Goal: Information Seeking & Learning: Learn about a topic

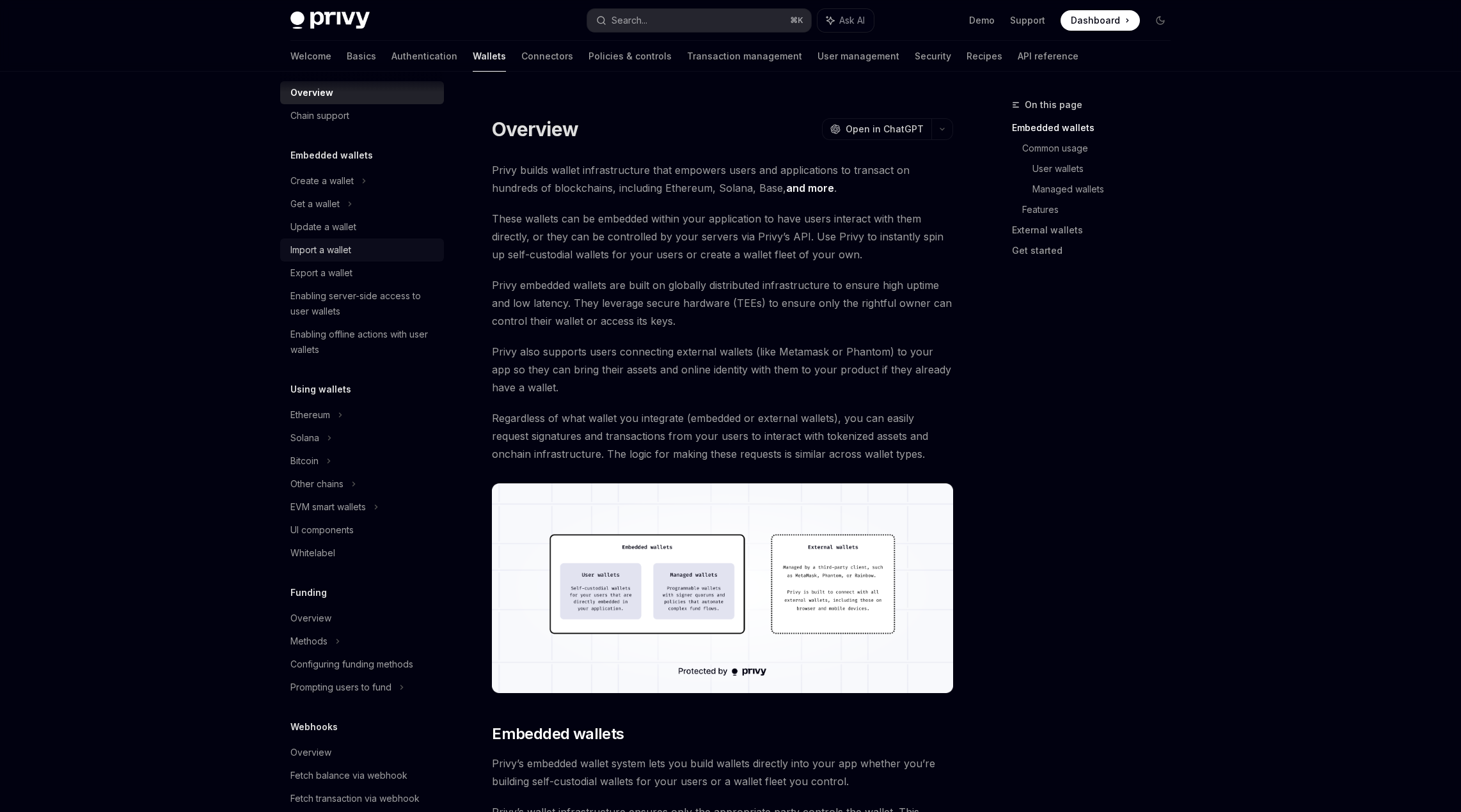
scroll to position [20, 0]
click at [321, 296] on div "Enabling server-side access to user wallets" at bounding box center [363, 301] width 146 height 30
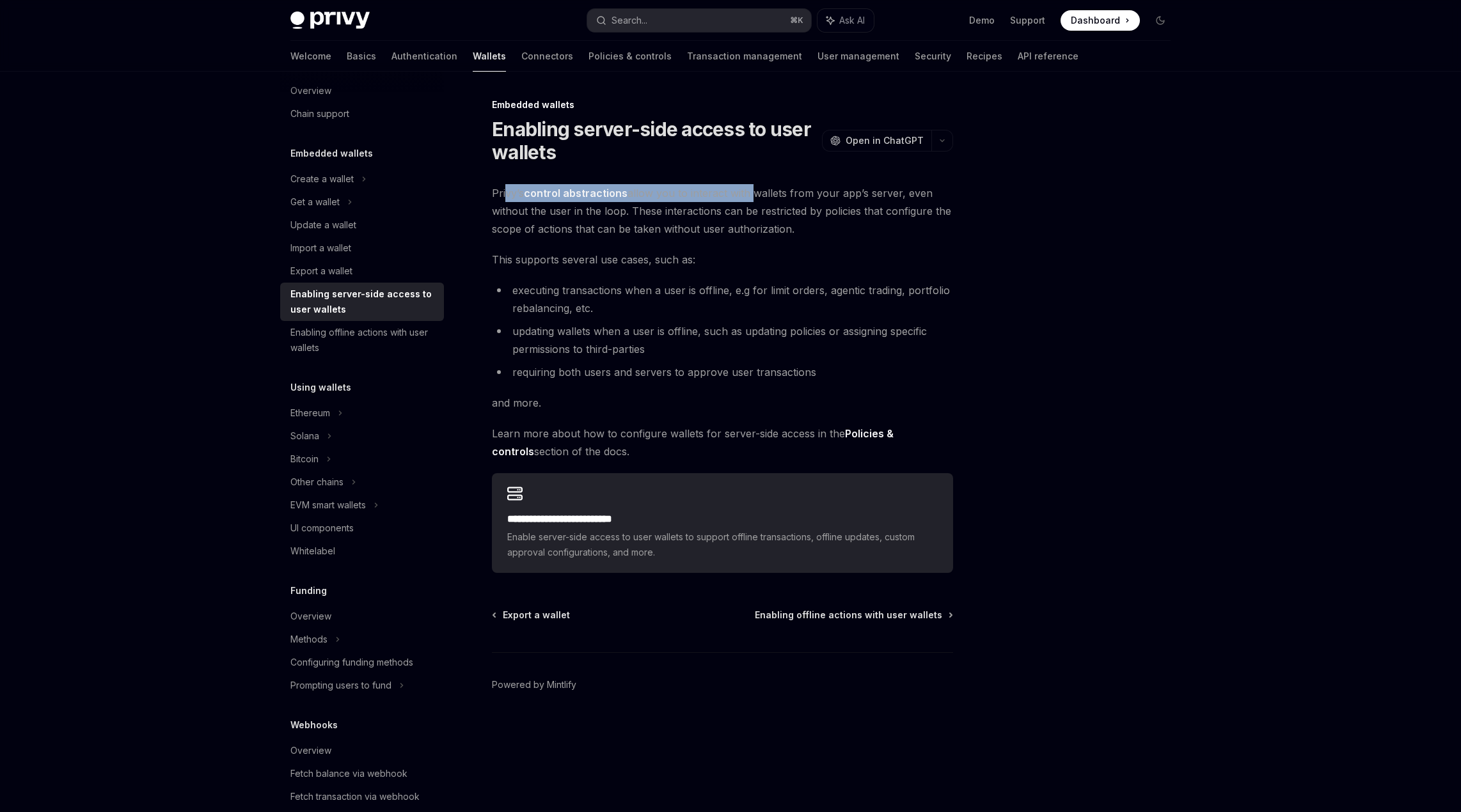
drag, startPoint x: 506, startPoint y: 190, endPoint x: 747, endPoint y: 194, distance: 241.0
click at [747, 195] on span "Privy’s control abstractions allow you to interact with wallets from your app’s…" at bounding box center [722, 211] width 461 height 54
click at [747, 194] on span "Privy’s control abstractions allow you to interact with wallets from your app’s…" at bounding box center [722, 211] width 461 height 54
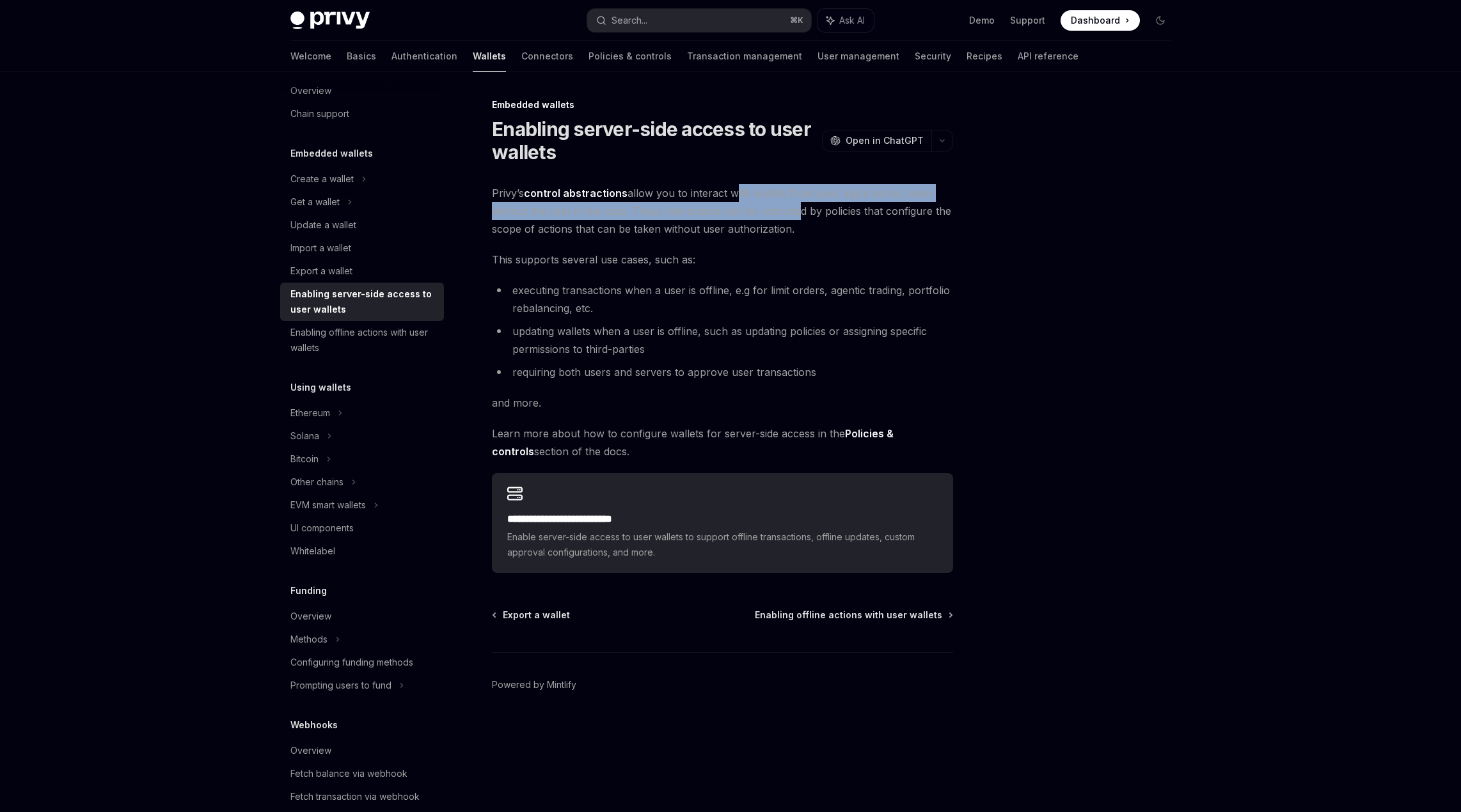
drag, startPoint x: 730, startPoint y: 187, endPoint x: 815, endPoint y: 218, distance: 90.5
click at [799, 218] on span "Privy’s control abstractions allow you to interact with wallets from your app’s…" at bounding box center [722, 211] width 461 height 54
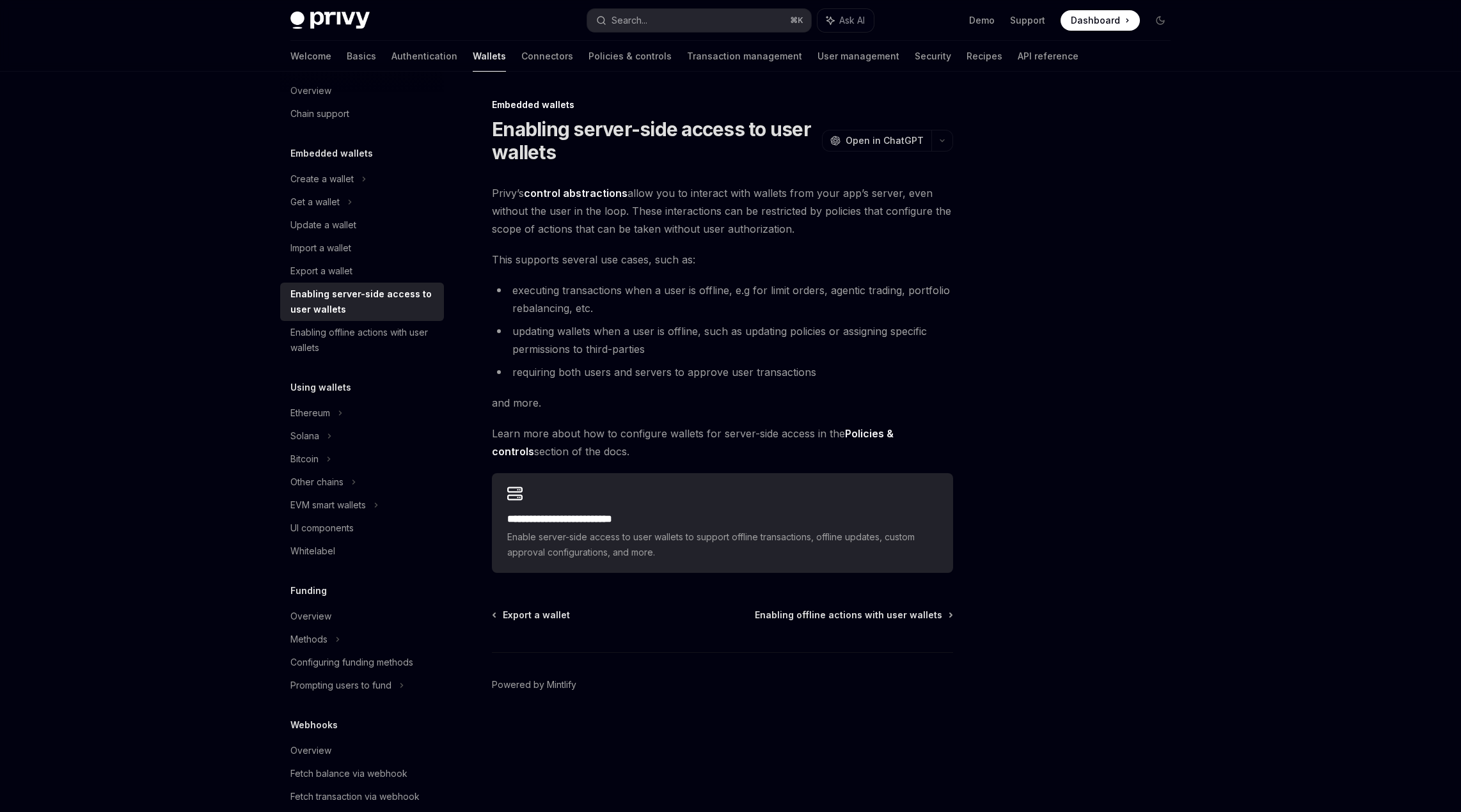
click at [815, 218] on span "Privy’s control abstractions allow you to interact with wallets from your app’s…" at bounding box center [722, 211] width 461 height 54
drag, startPoint x: 787, startPoint y: 229, endPoint x: 527, endPoint y: 215, distance: 260.4
click at [527, 215] on span "Privy’s control abstractions allow you to interact with wallets from your app’s…" at bounding box center [722, 211] width 461 height 54
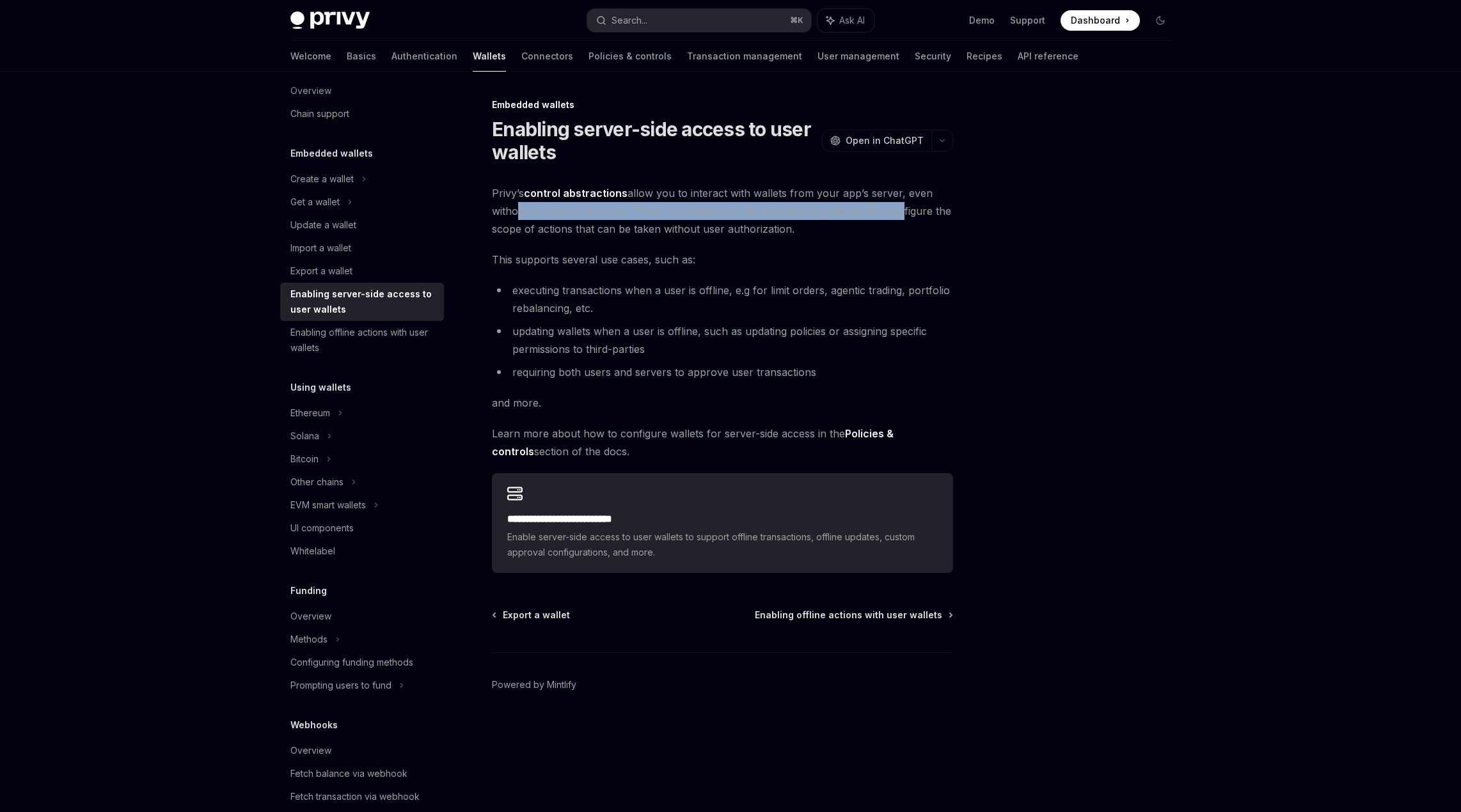
drag, startPoint x: 515, startPoint y: 214, endPoint x: 892, endPoint y: 215, distance: 377.0
click at [892, 215] on span "Privy’s control abstractions allow you to interact with wallets from your app’s…" at bounding box center [722, 211] width 461 height 54
drag, startPoint x: 900, startPoint y: 215, endPoint x: 520, endPoint y: 211, distance: 380.0
click at [520, 211] on span "Privy’s control abstractions allow you to interact with wallets from your app’s…" at bounding box center [722, 211] width 461 height 54
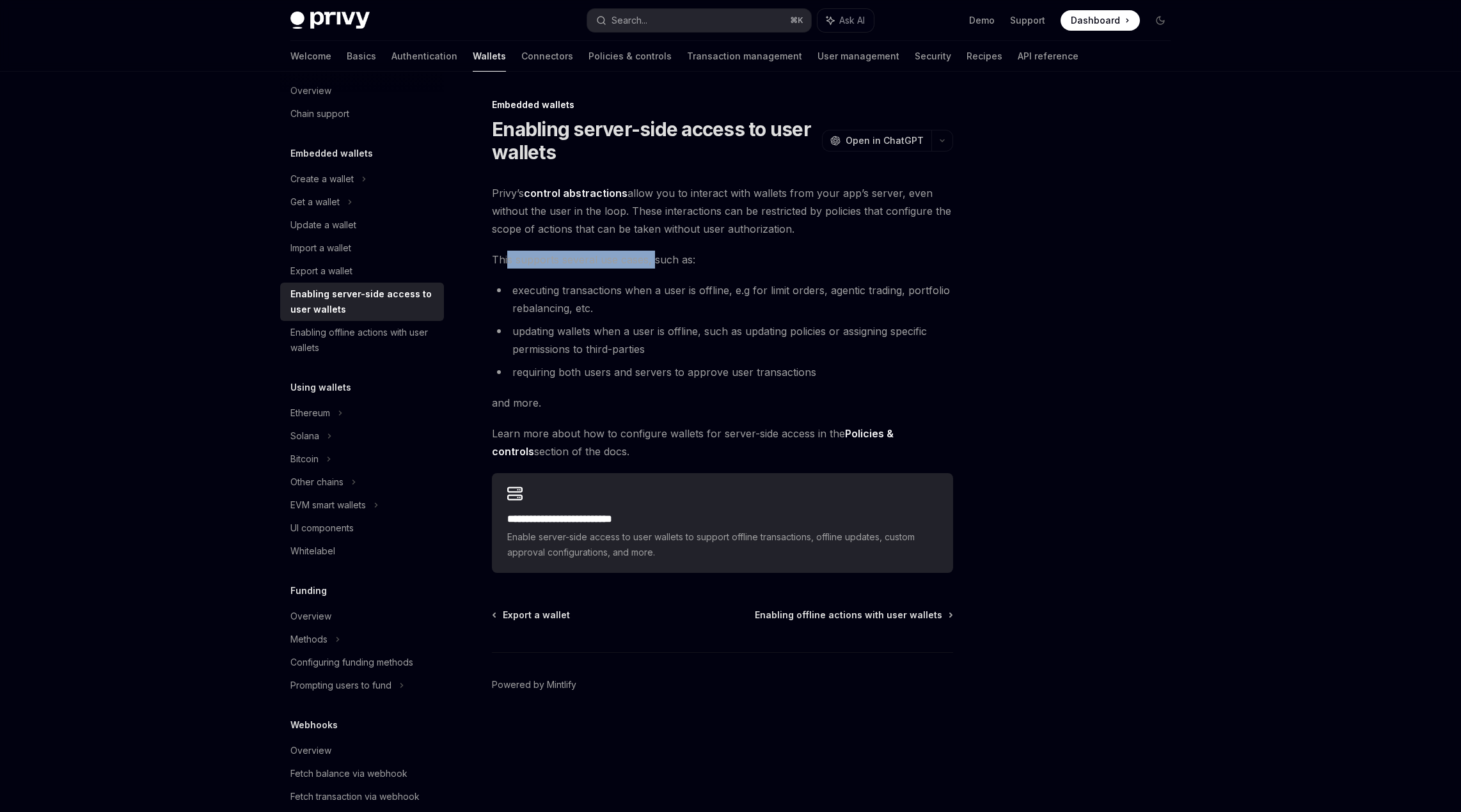
drag, startPoint x: 509, startPoint y: 257, endPoint x: 652, endPoint y: 256, distance: 143.0
click at [652, 257] on span "This supports several use cases, such as:" at bounding box center [722, 259] width 461 height 18
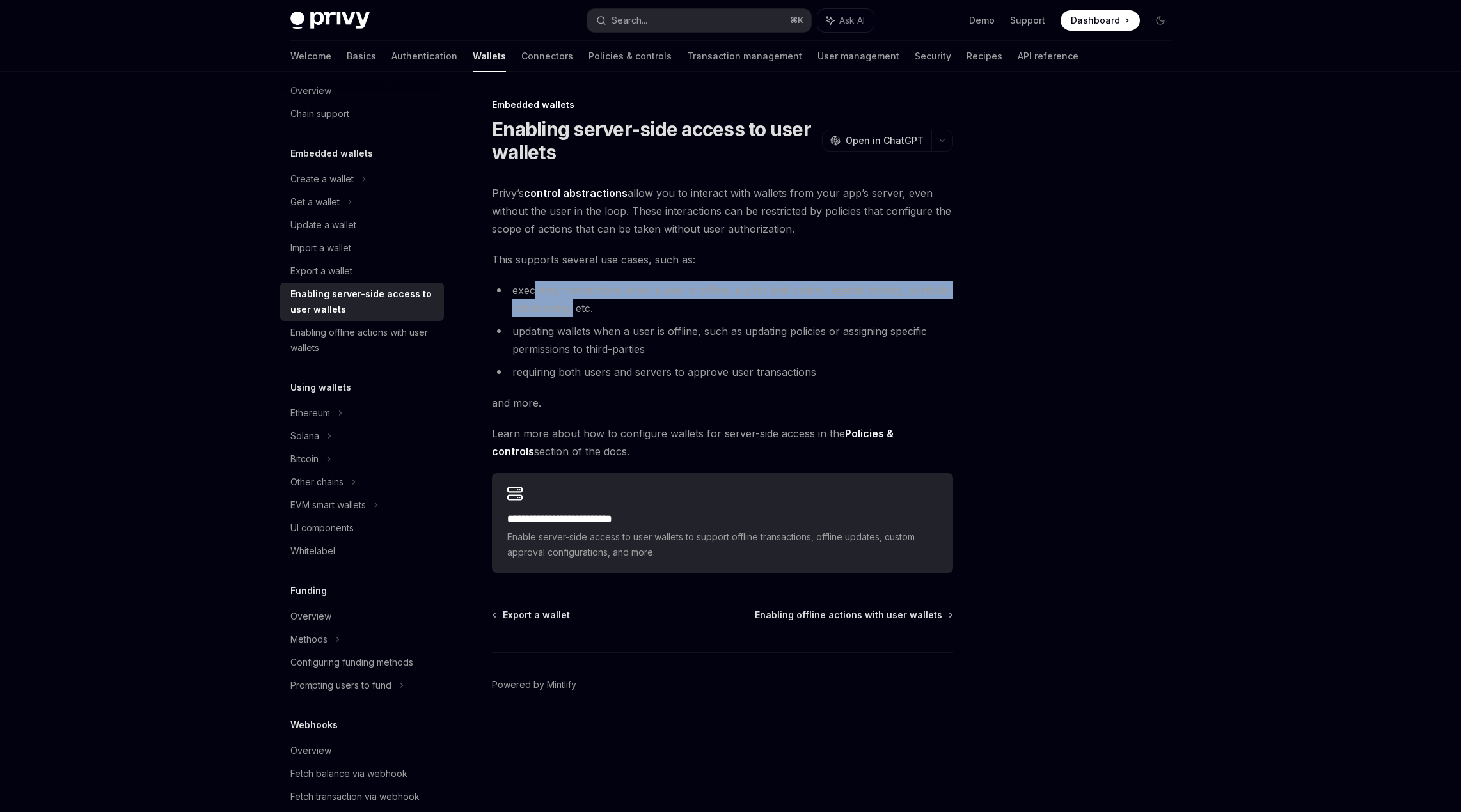
drag, startPoint x: 536, startPoint y: 292, endPoint x: 577, endPoint y: 307, distance: 43.7
click at [573, 308] on li "executing transactions when a user is offline, e.g for limit orders, agentic tr…" at bounding box center [722, 300] width 461 height 36
click at [577, 307] on li "executing transactions when a user is offline, e.g for limit orders, agentic tr…" at bounding box center [722, 300] width 461 height 36
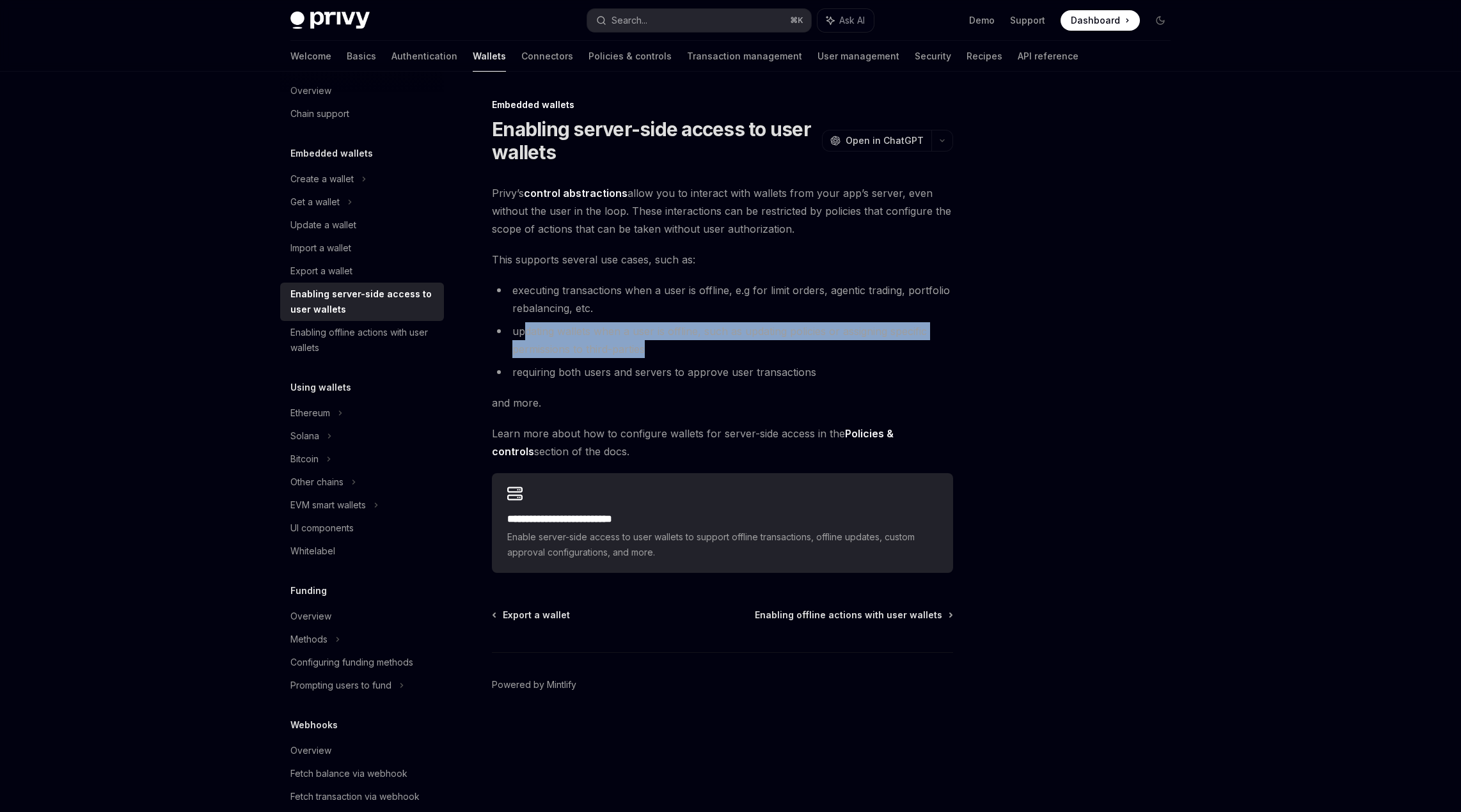
drag, startPoint x: 536, startPoint y: 339, endPoint x: 648, endPoint y: 349, distance: 112.4
click at [648, 350] on li "updating wallets when a user is offline, such as updating policies or assigning…" at bounding box center [722, 340] width 461 height 36
click at [648, 349] on li "updating wallets when a user is offline, such as updating policies or assigning…" at bounding box center [722, 340] width 461 height 36
drag, startPoint x: 644, startPoint y: 349, endPoint x: 586, endPoint y: 328, distance: 61.7
click at [584, 329] on li "updating wallets when a user is offline, such as updating policies or assigning…" at bounding box center [722, 340] width 461 height 36
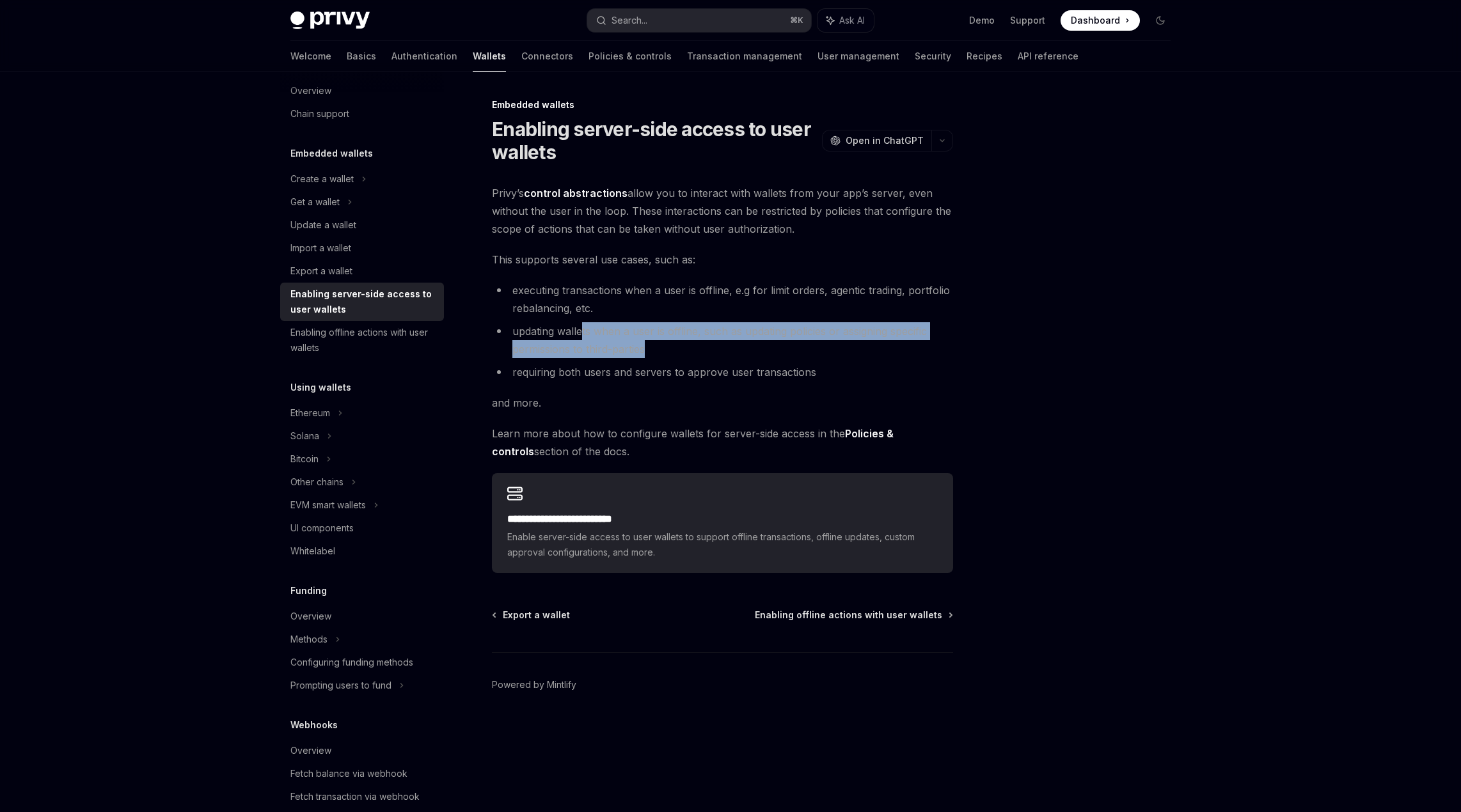
click at [586, 328] on li "updating wallets when a user is offline, such as updating policies or assigning…" at bounding box center [722, 340] width 461 height 36
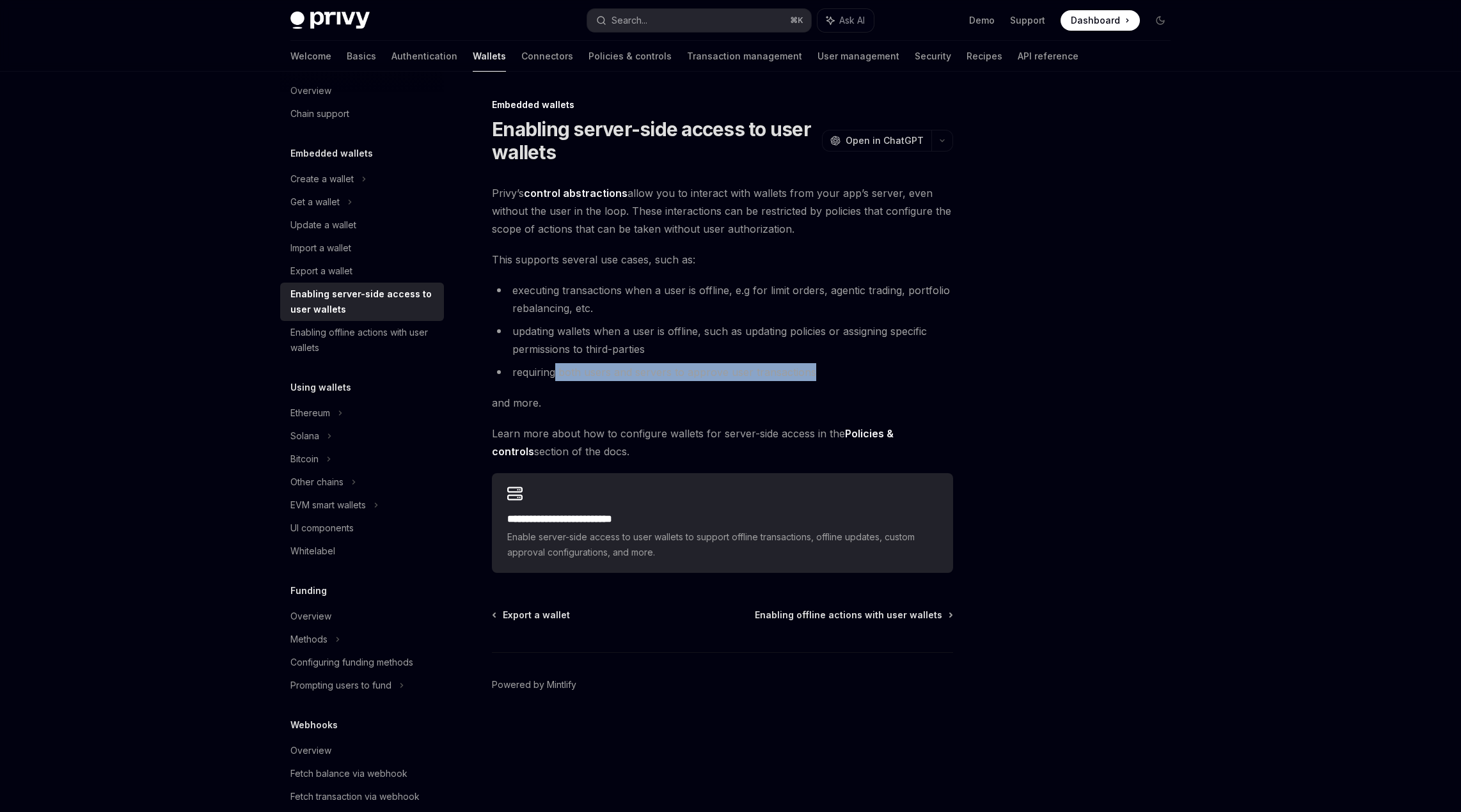
drag, startPoint x: 552, startPoint y: 366, endPoint x: 826, endPoint y: 361, distance: 274.0
click at [824, 365] on li "requiring both users and servers to approve user transactions" at bounding box center [722, 372] width 461 height 18
drag, startPoint x: 513, startPoint y: 431, endPoint x: 637, endPoint y: 449, distance: 125.3
click at [638, 449] on span "Learn more about how to configure wallets for server-side access in the Policie…" at bounding box center [722, 442] width 461 height 36
click at [637, 449] on span "Learn more about how to configure wallets for server-side access in the Policie…" at bounding box center [722, 442] width 461 height 36
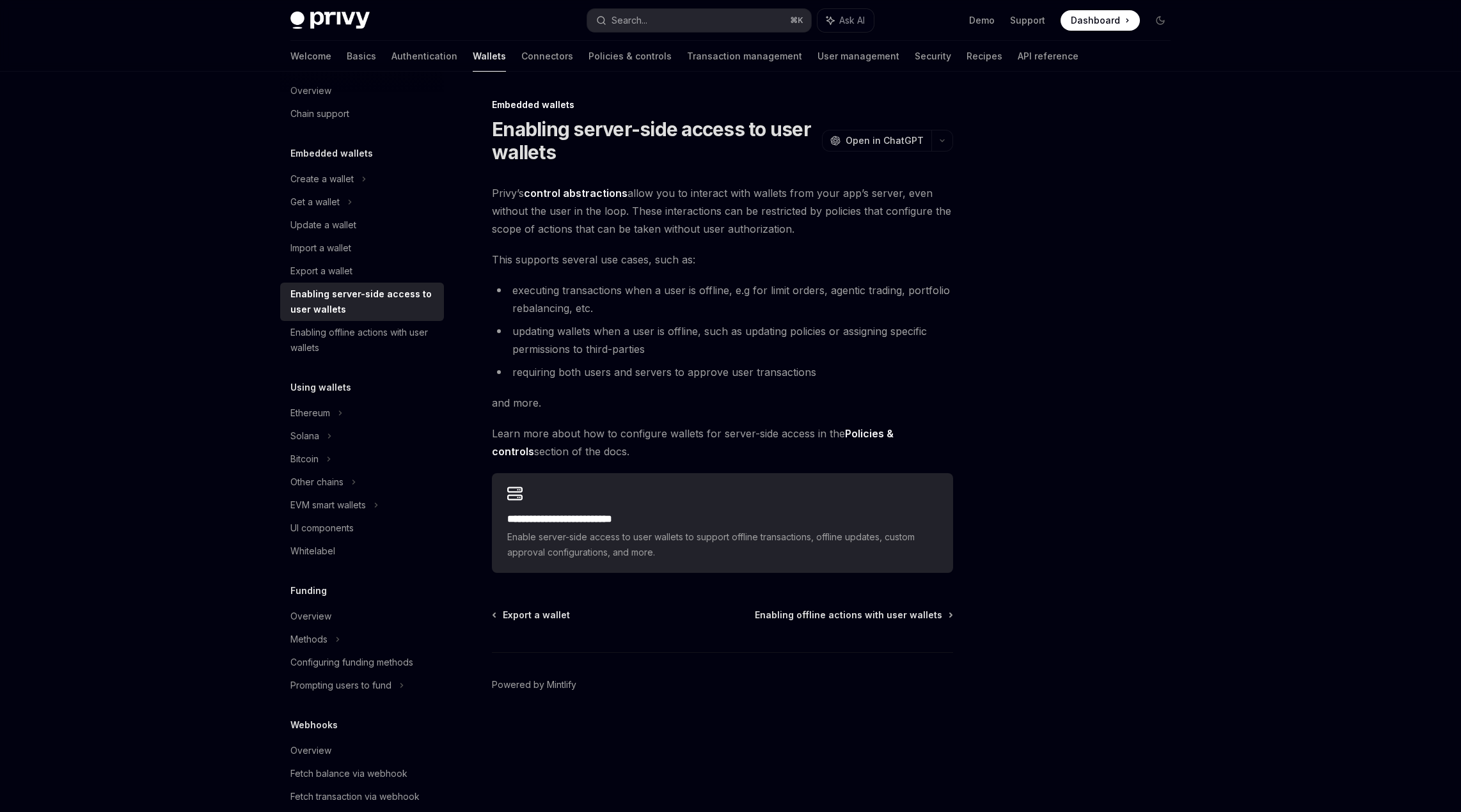
click at [893, 435] on strong "Policies & controls" at bounding box center [693, 442] width 402 height 30
click at [368, 339] on div "Enabling offline actions with user wallets" at bounding box center [363, 340] width 146 height 30
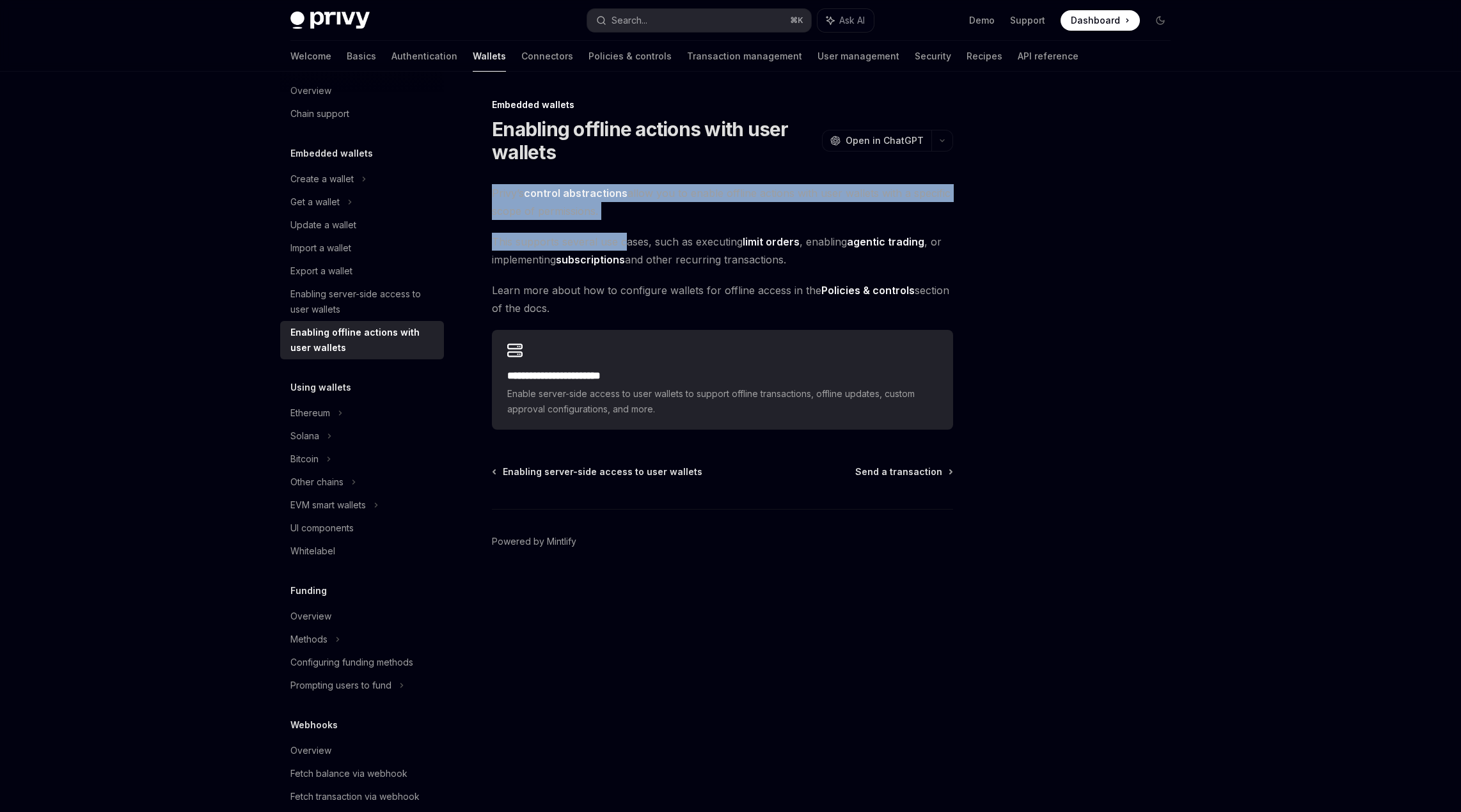
drag, startPoint x: 520, startPoint y: 176, endPoint x: 623, endPoint y: 233, distance: 117.7
click at [625, 235] on div "**********" at bounding box center [602, 455] width 706 height 715
click at [623, 233] on span "This supports several use cases, such as executing limit orders , enabling agen…" at bounding box center [722, 250] width 461 height 36
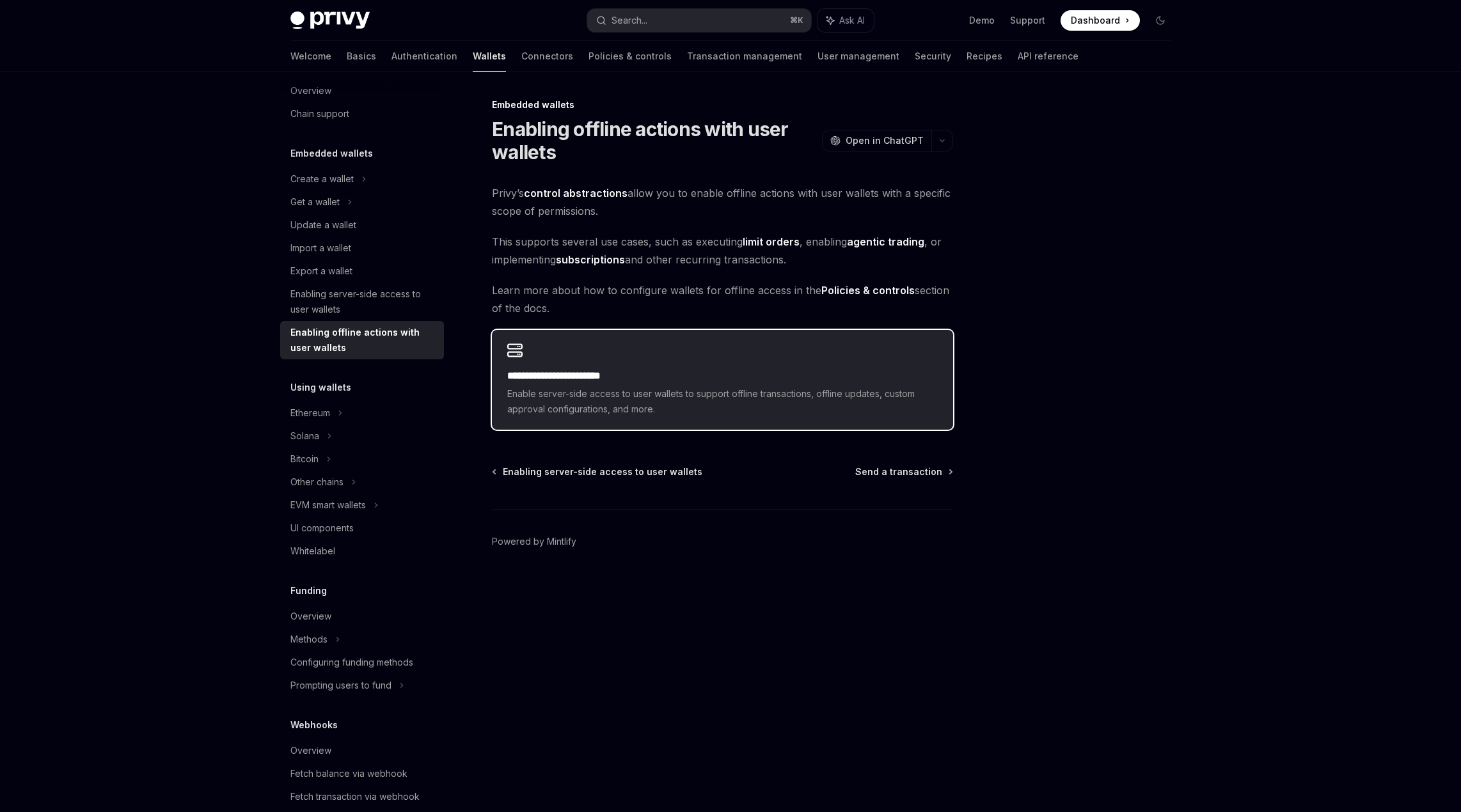
click at [563, 368] on h2 "**********" at bounding box center [722, 376] width 431 height 16
type textarea "*"
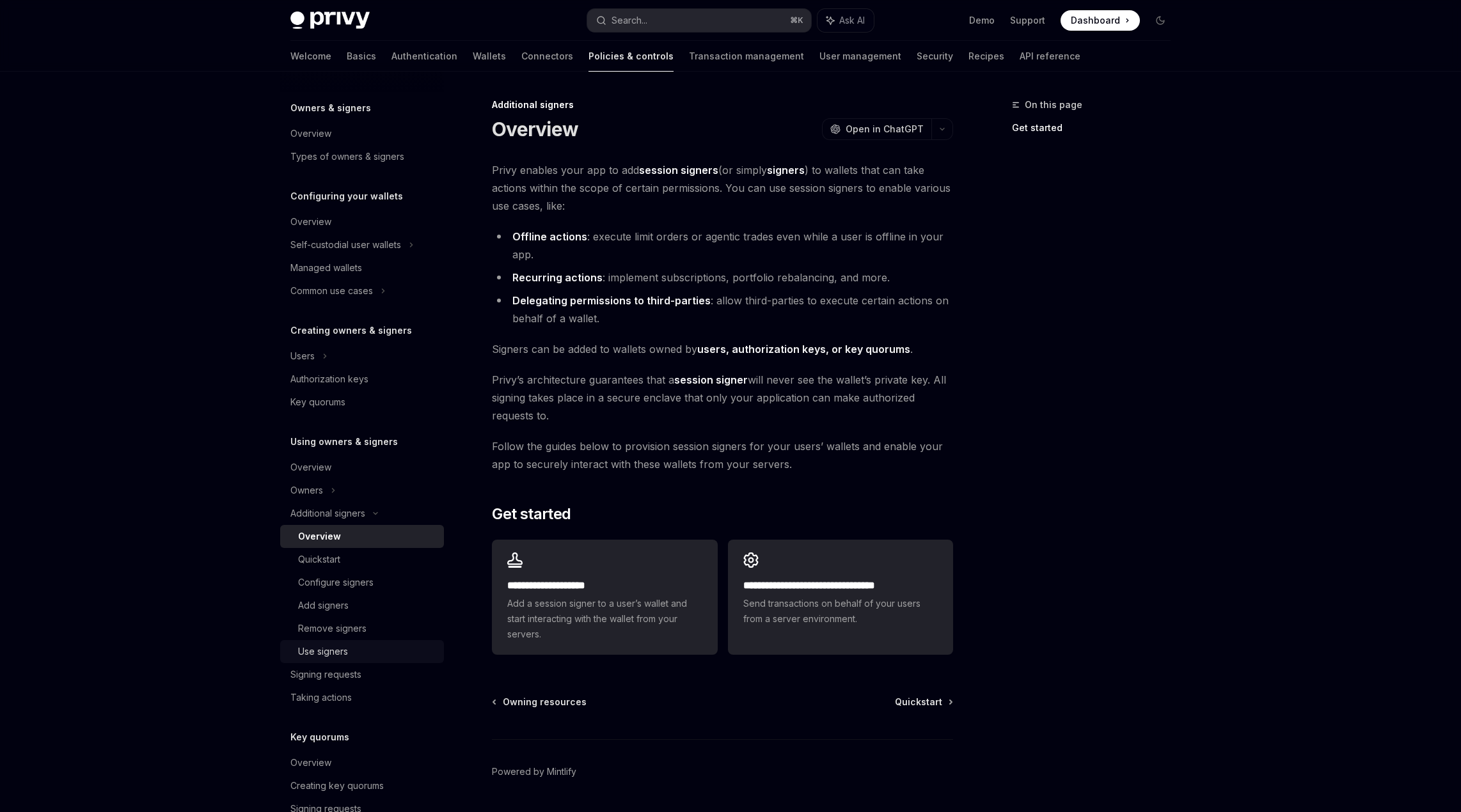
scroll to position [37, 0]
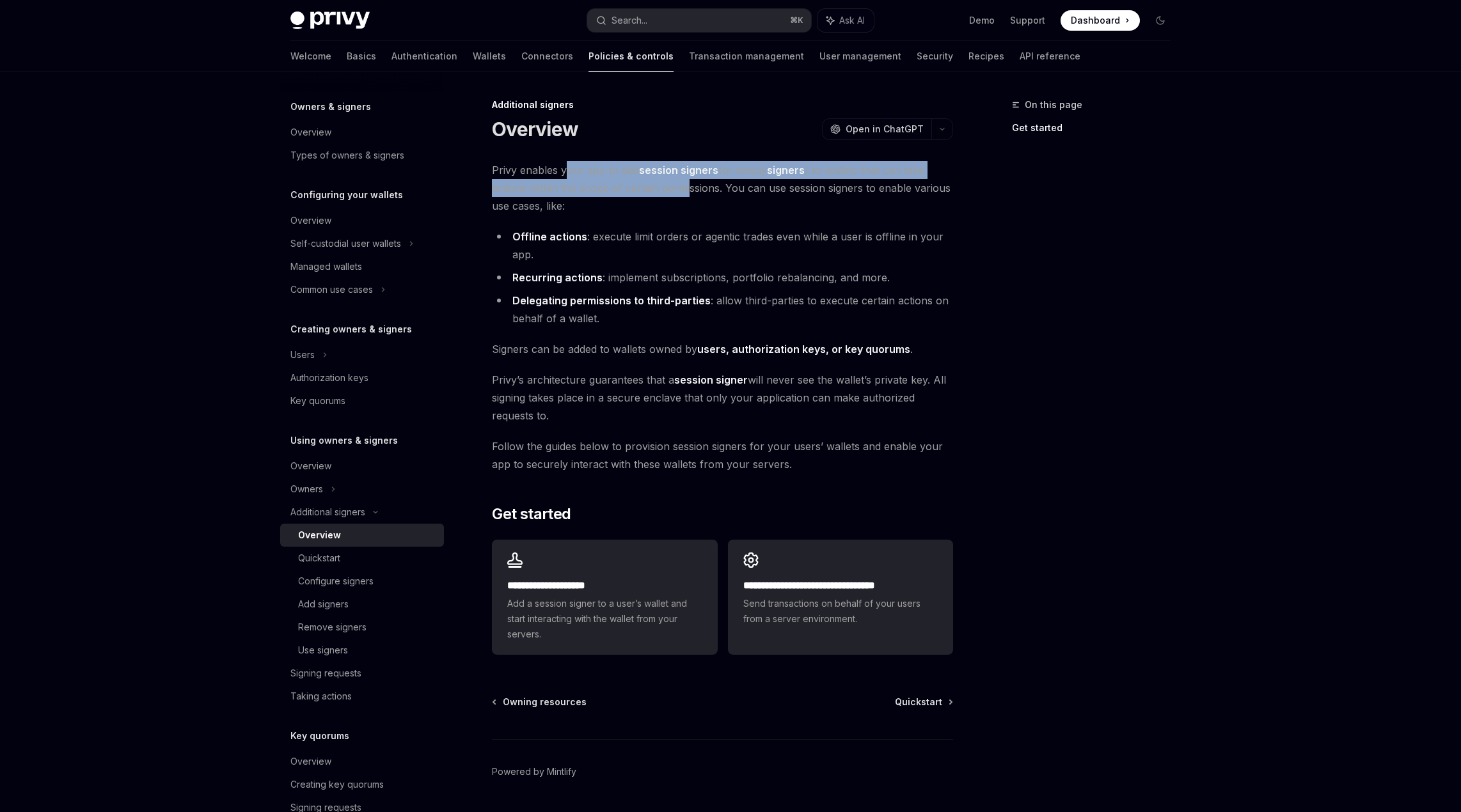
drag, startPoint x: 566, startPoint y: 174, endPoint x: 703, endPoint y: 187, distance: 137.6
click at [700, 187] on span "Privy enables your app to add session signers (or simply signers ) to wallets t…" at bounding box center [722, 188] width 461 height 54
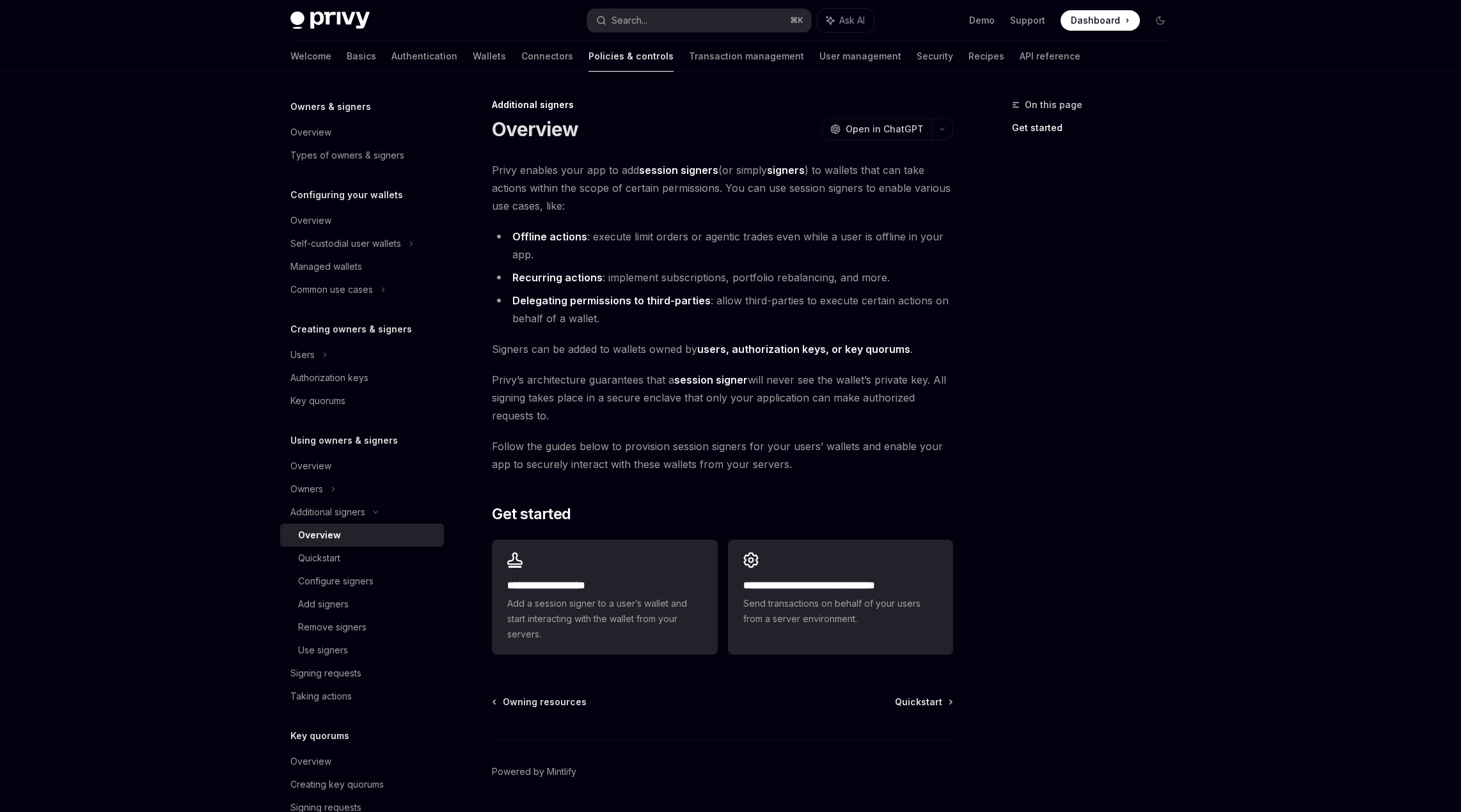
click at [703, 187] on span "Privy enables your app to add session signers (or simply signers ) to wallets t…" at bounding box center [722, 188] width 461 height 54
drag, startPoint x: 601, startPoint y: 177, endPoint x: 1093, endPoint y: 182, distance: 492.0
click at [1074, 178] on div "**********" at bounding box center [730, 461] width 900 height 778
click at [882, 172] on span "Privy enables your app to add session signers (or simply signers ) to wallets t…" at bounding box center [722, 188] width 461 height 54
drag, startPoint x: 905, startPoint y: 183, endPoint x: 559, endPoint y: 181, distance: 346.0
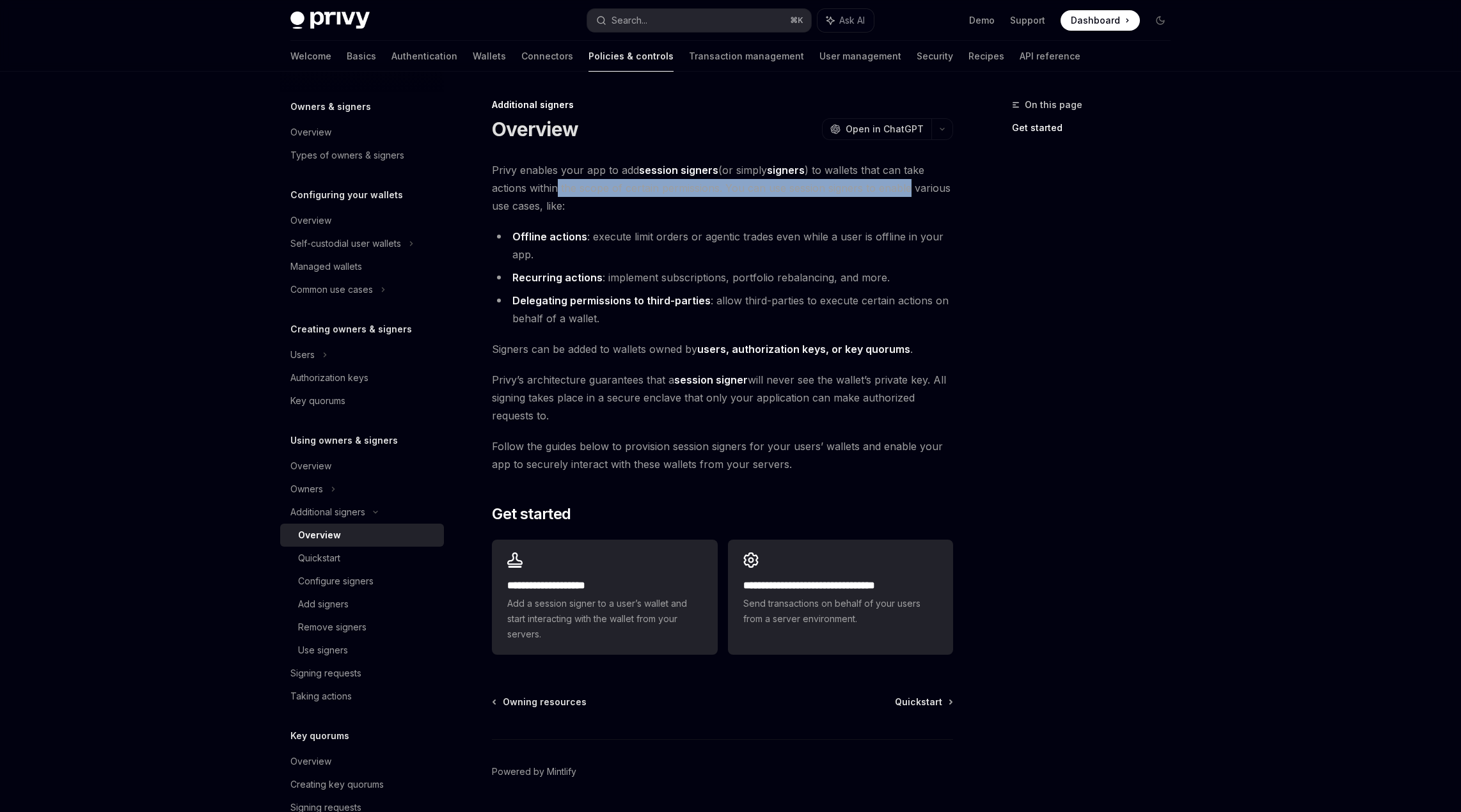
click at [559, 182] on span "Privy enables your app to add session signers (or simply signers ) to wallets t…" at bounding box center [722, 188] width 461 height 54
click at [559, 181] on span "Privy enables your app to add session signers (or simply signers ) to wallets t…" at bounding box center [722, 188] width 461 height 54
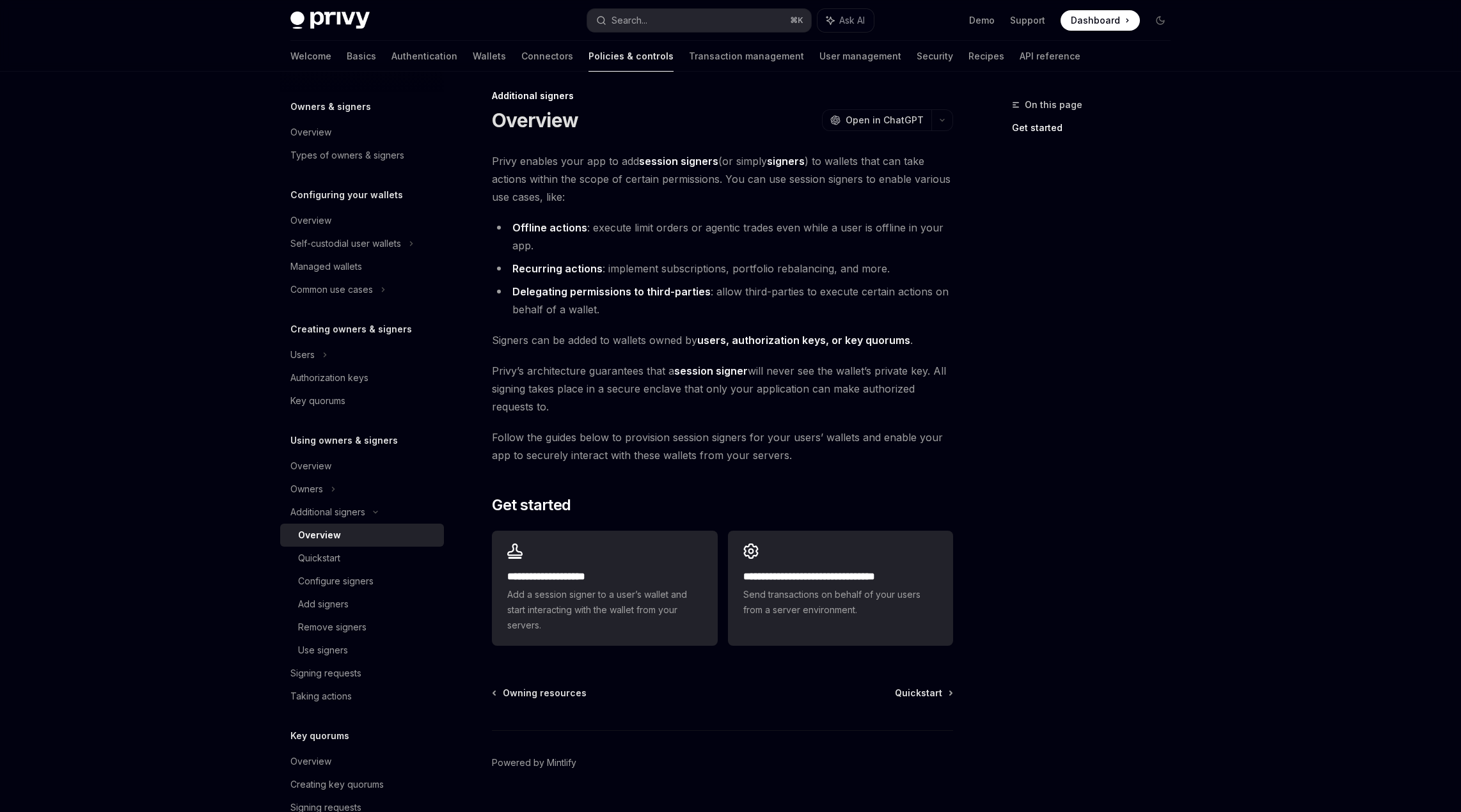
scroll to position [37, 0]
